Goal: Communication & Community: Answer question/provide support

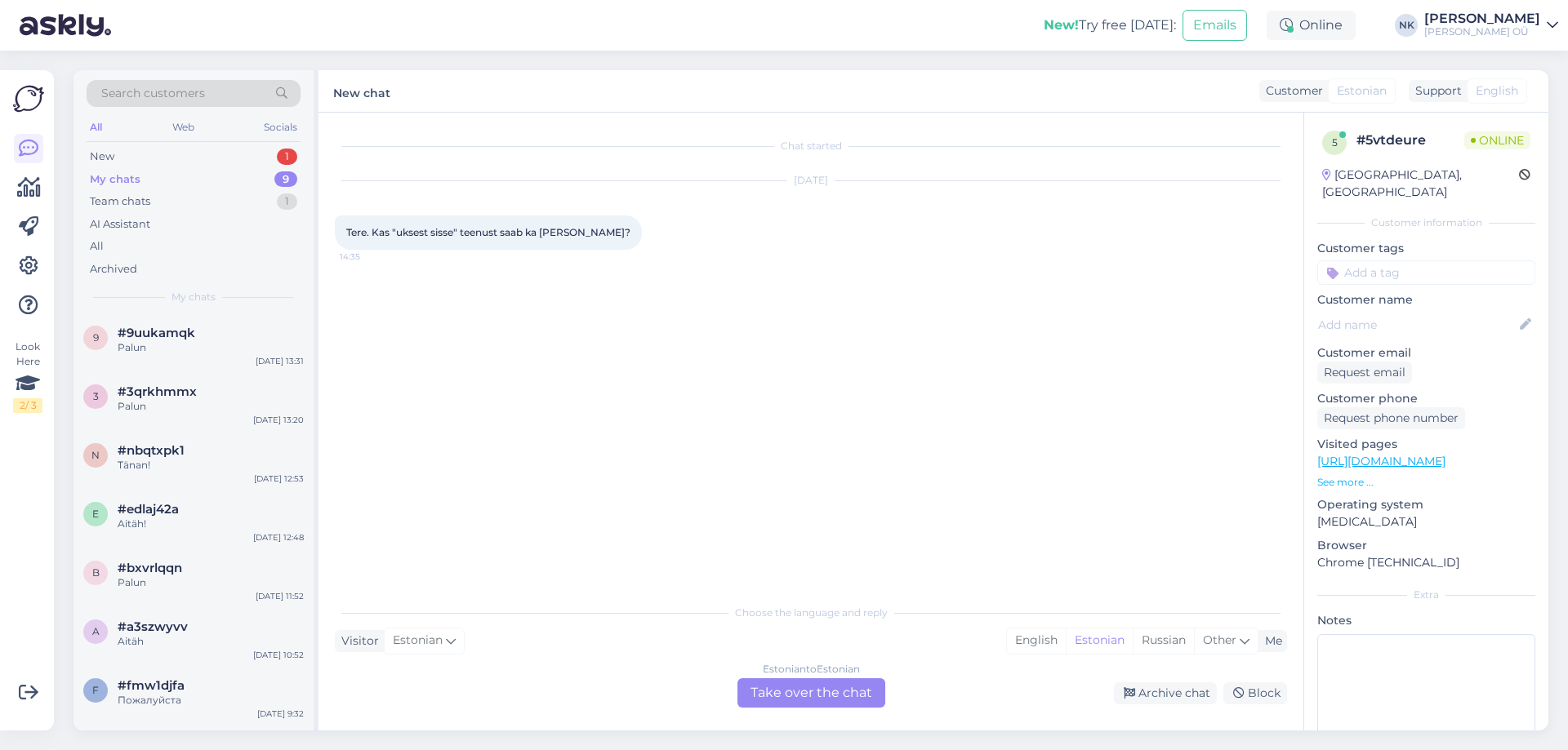
click at [806, 675] on div "Estonian to Estonian" at bounding box center [811, 669] width 97 height 15
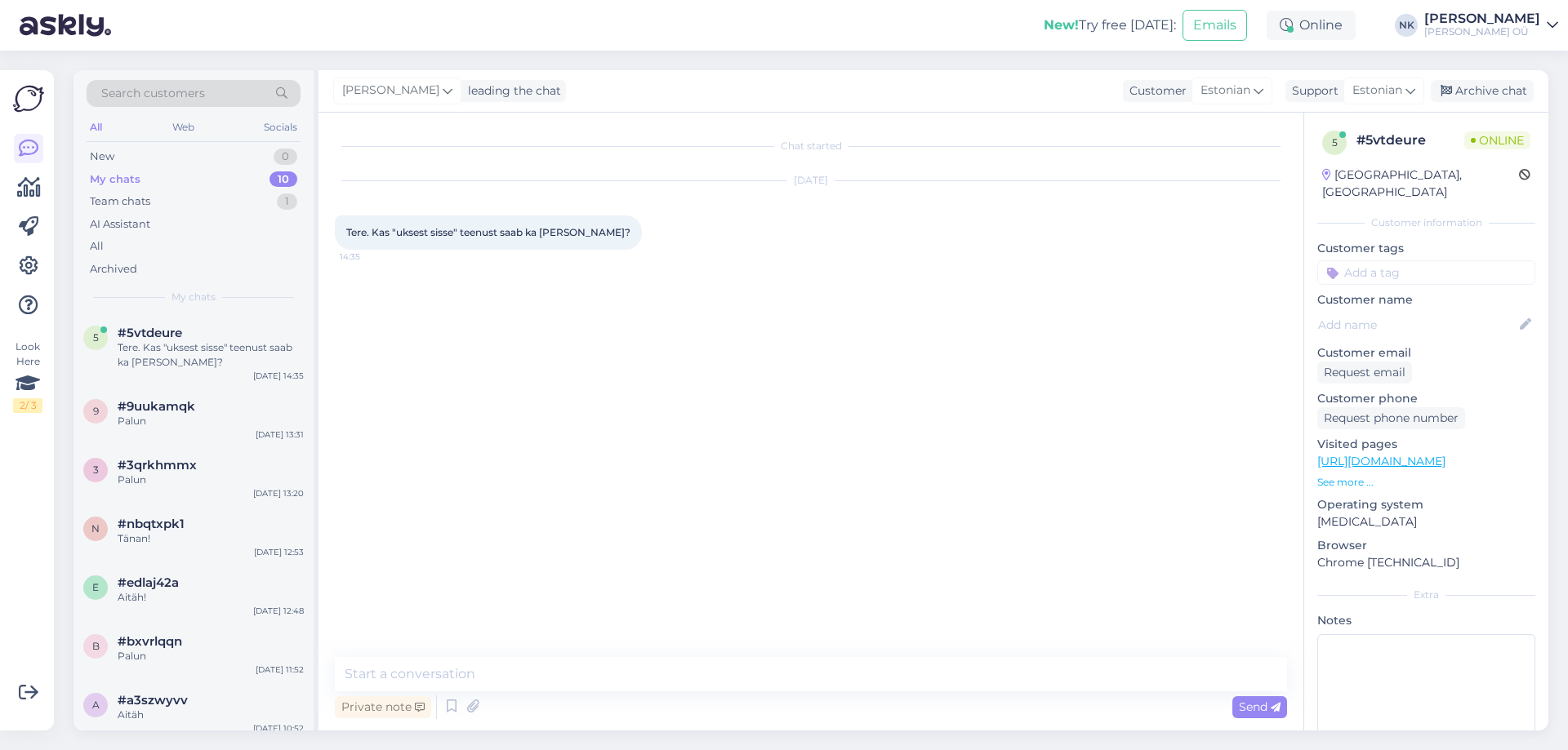
click at [758, 669] on textarea at bounding box center [811, 674] width 953 height 34
type textarea "Tere! Kahjuks ei saa, Keilas ainult maja ukseni"
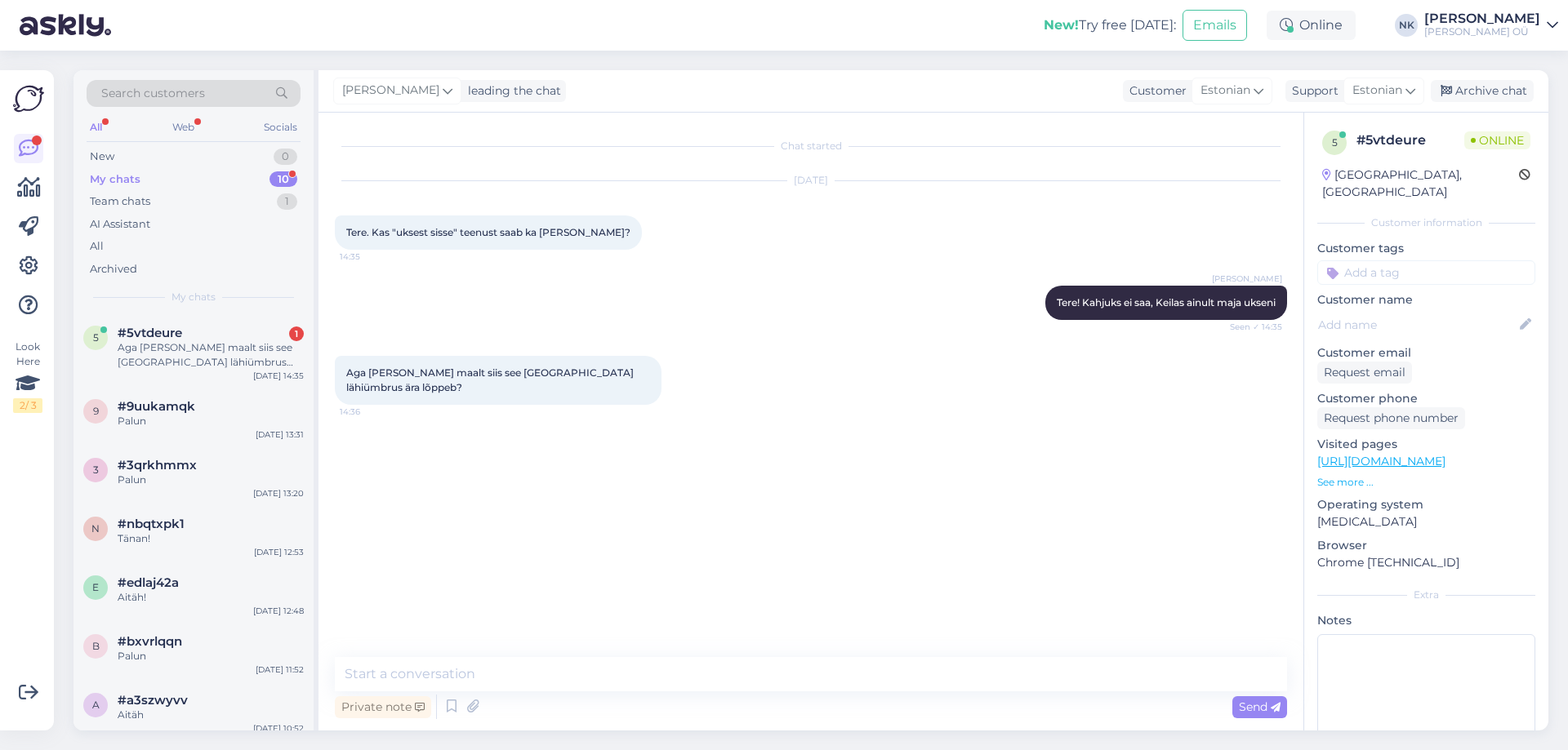
click at [592, 692] on div "Private note Send" at bounding box center [811, 707] width 953 height 31
click at [594, 663] on textarea at bounding box center [811, 674] width 953 height 34
click at [547, 675] on textarea at bounding box center [811, 674] width 953 height 34
click at [507, 671] on textarea at bounding box center [811, 674] width 953 height 34
click at [430, 674] on textarea "Laagri, Harku. Täpsemalt on võimalik" at bounding box center [811, 674] width 953 height 34
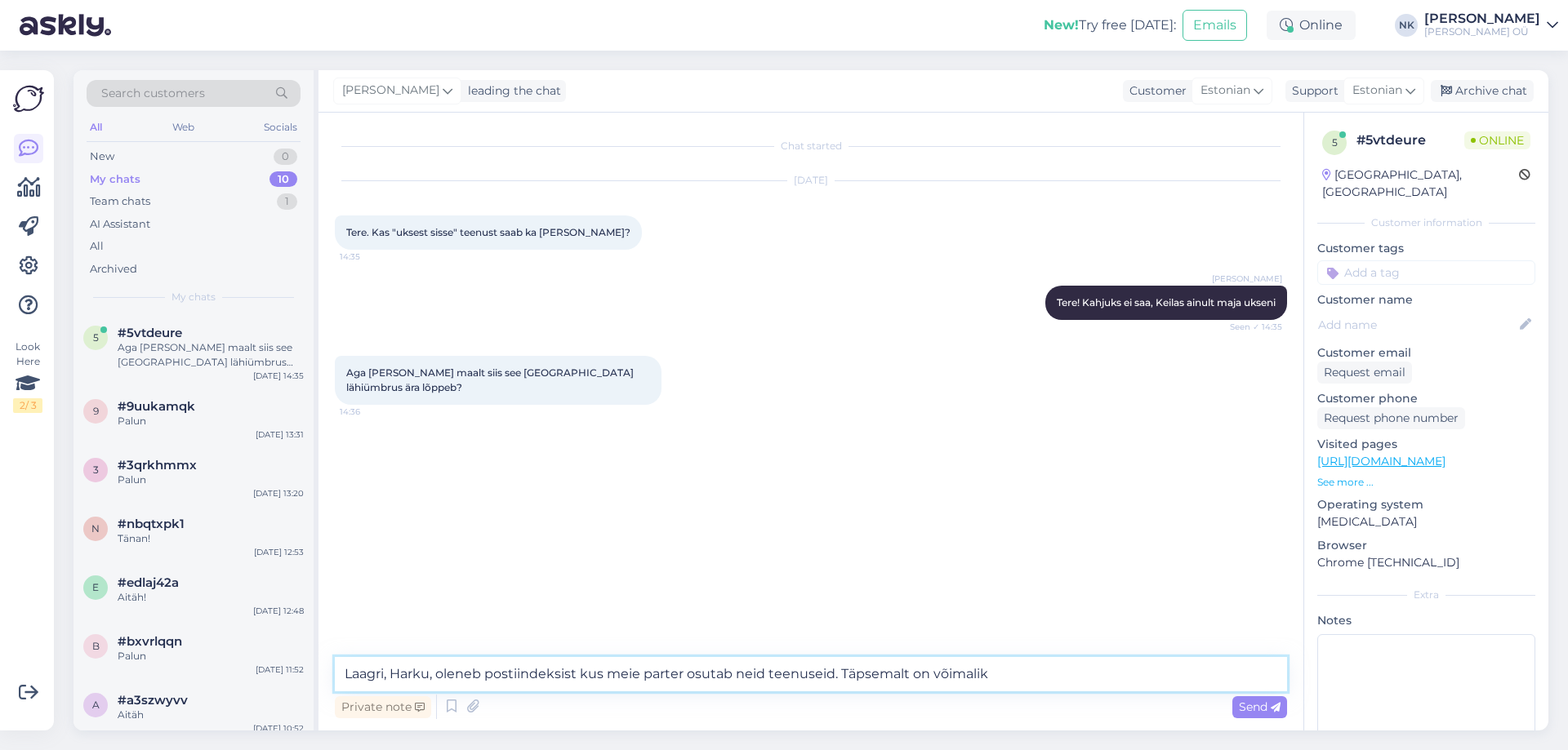
click at [1028, 688] on textarea "Laagri, Harku, oleneb postiindeksist kus meie parter osutab neid teenuseid. Täp…" at bounding box center [811, 674] width 953 height 34
drag, startPoint x: 1191, startPoint y: 673, endPoint x: 832, endPoint y: 687, distance: 359.3
click at [832, 687] on textarea "Laagri, Harku, oleneb postiindeksist kus meie parter osutab neid teenuseid. Täp…" at bounding box center [811, 674] width 953 height 34
click at [464, 669] on textarea "Laagri, Harku, oleneb postiindeksist kus meie parter osutab neid teenuseid" at bounding box center [811, 674] width 953 height 34
drag, startPoint x: 438, startPoint y: 672, endPoint x: 864, endPoint y: 650, distance: 426.6
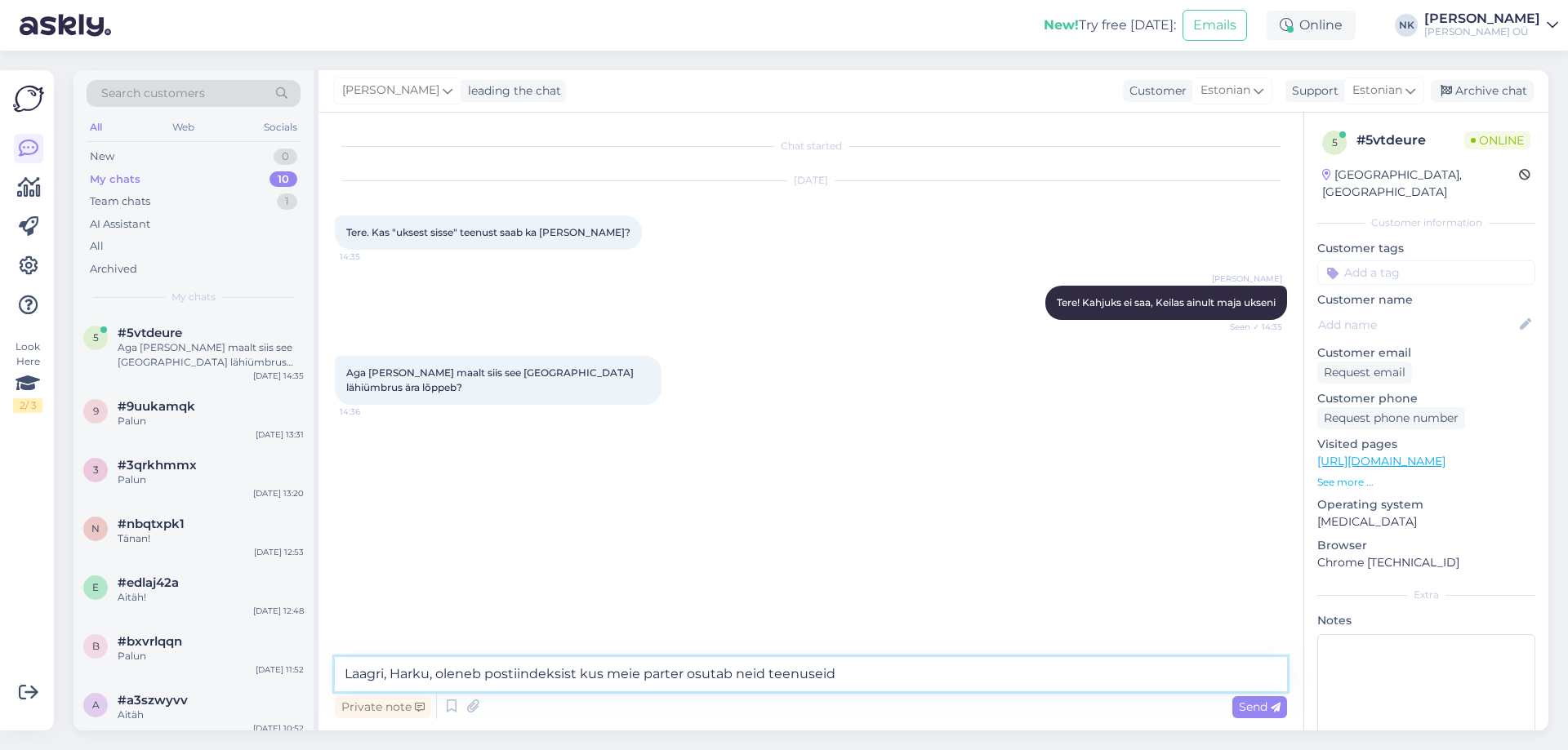
click at [864, 650] on div "Chat started [DATE] Tere. Kas "uksest sisse" teenust saab ka [PERSON_NAME]? 14:…" at bounding box center [810, 422] width 984 height 618
click at [699, 674] on textarea "Laagri, [PERSON_NAME], meie partner osutab kullerteenuseid valitu" at bounding box center [811, 674] width 953 height 34
click at [687, 674] on textarea "Laagri, [PERSON_NAME], meie partner osutab kullerteenuseid valitu" at bounding box center [811, 674] width 953 height 34
drag, startPoint x: 786, startPoint y: 672, endPoint x: 442, endPoint y: 684, distance: 344.2
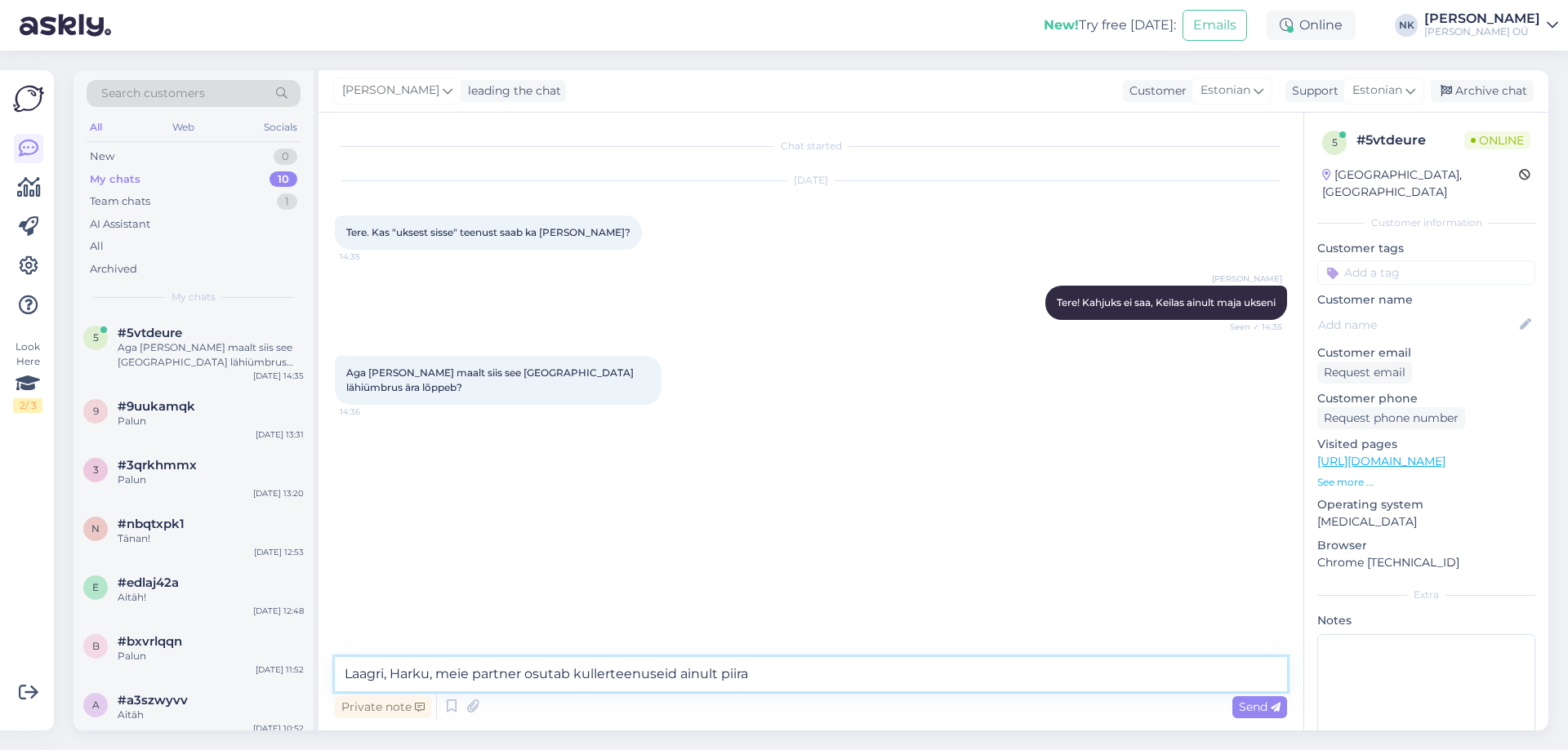
click at [442, 684] on textarea "Laagri, Harku, meie partner osutab kullerteenuseid ainult piira" at bounding box center [811, 674] width 953 height 34
click at [433, 676] on textarea "Laagri, Harku. Teenuste saadavust on võimalik kontrollida ostukorvis postiindek…" at bounding box center [811, 674] width 953 height 34
type textarea "Laagri, Harku, [GEOGRAPHIC_DATA]. Teenuste saadavust on võimalik kontrollida os…"
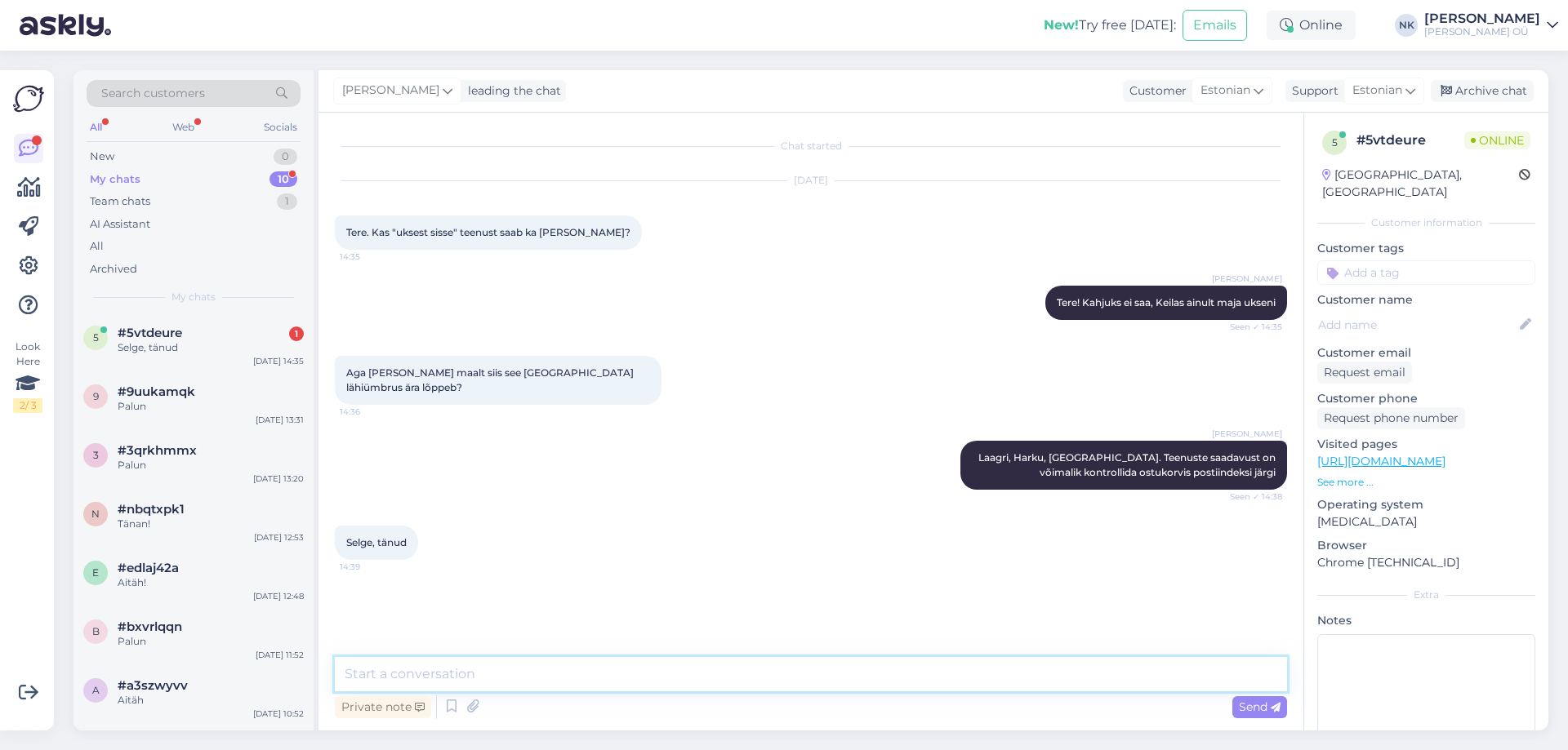
click at [571, 691] on textarea at bounding box center [811, 674] width 953 height 34
click at [575, 683] on textarea at bounding box center [811, 674] width 953 height 34
type textarea "Palun"
